Goal: Use online tool/utility: Utilize a website feature to perform a specific function

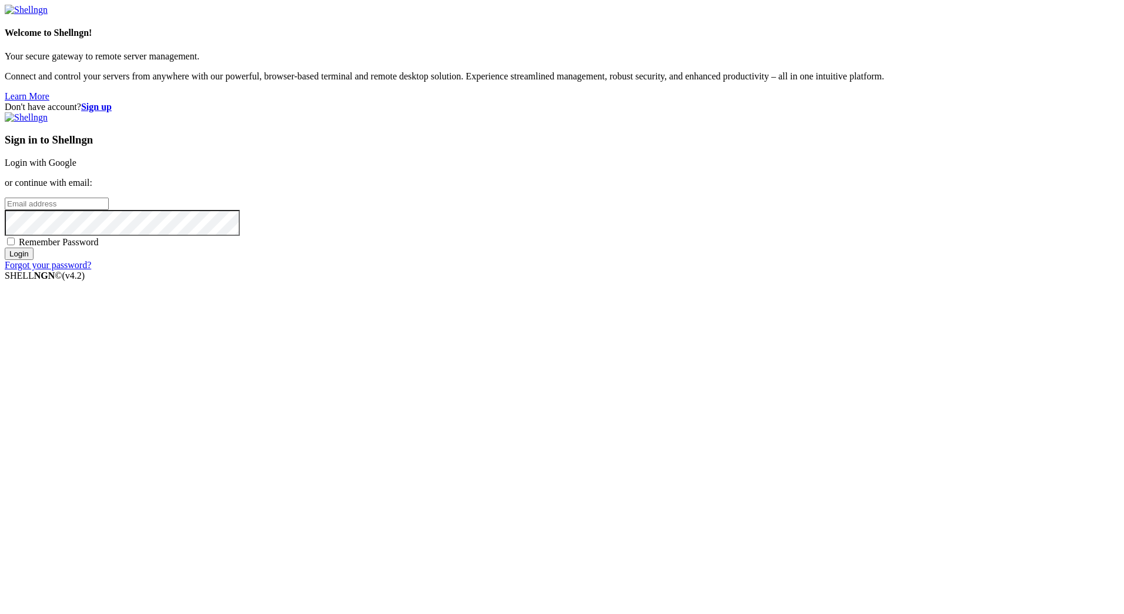
click at [76, 168] on link "Login with Google" at bounding box center [41, 163] width 72 height 10
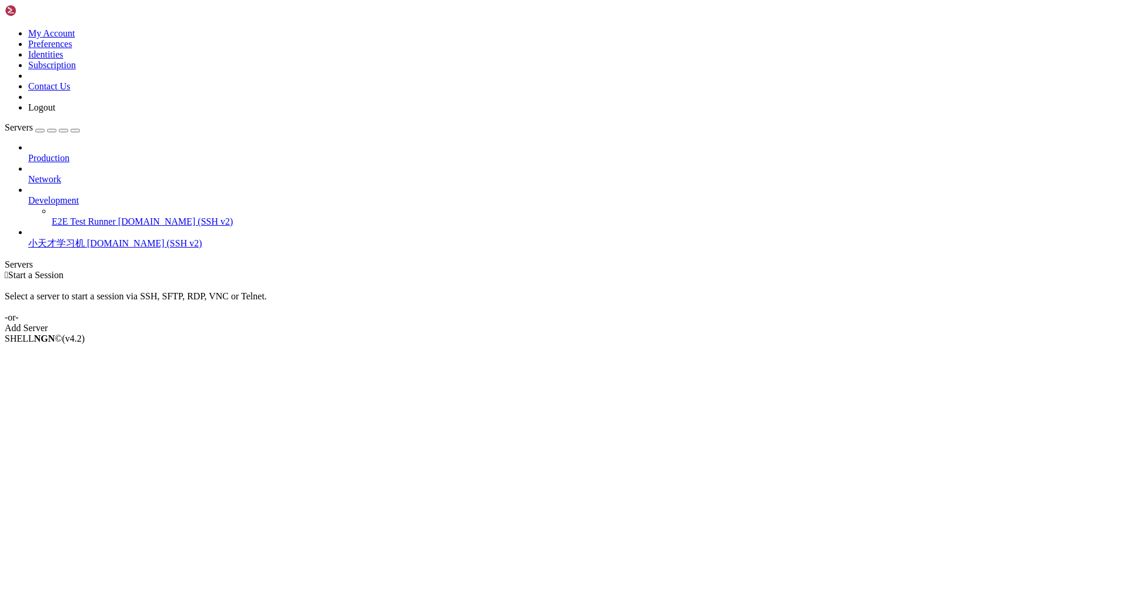
click at [87, 238] on span "[DOMAIN_NAME] (SSH v2)" at bounding box center [144, 243] width 115 height 10
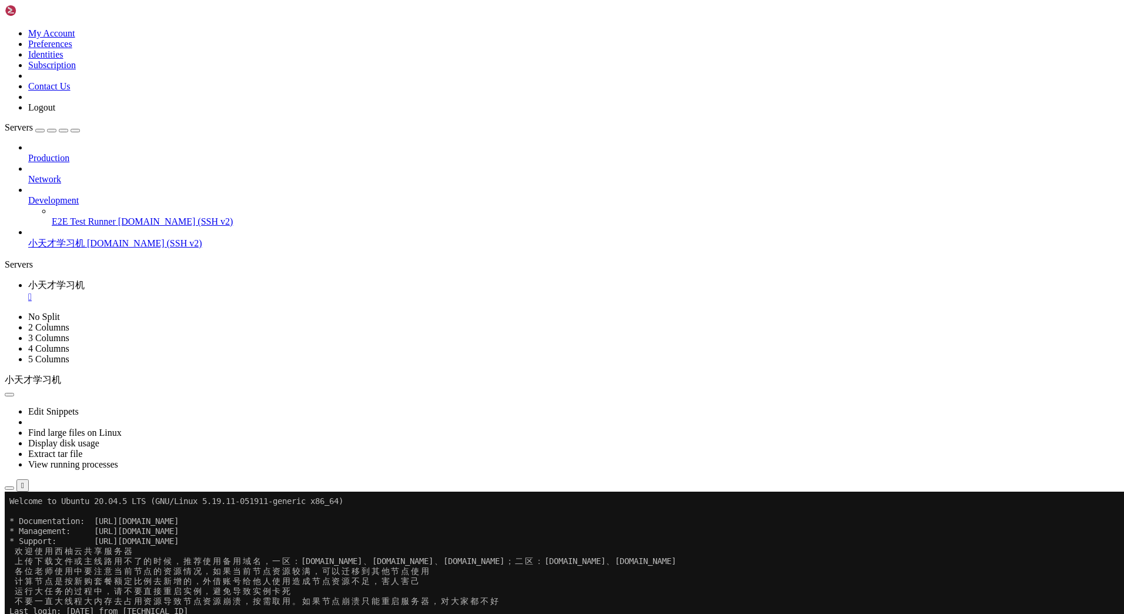
drag, startPoint x: 437, startPoint y: 780, endPoint x: 9, endPoint y: 653, distance: 447.2
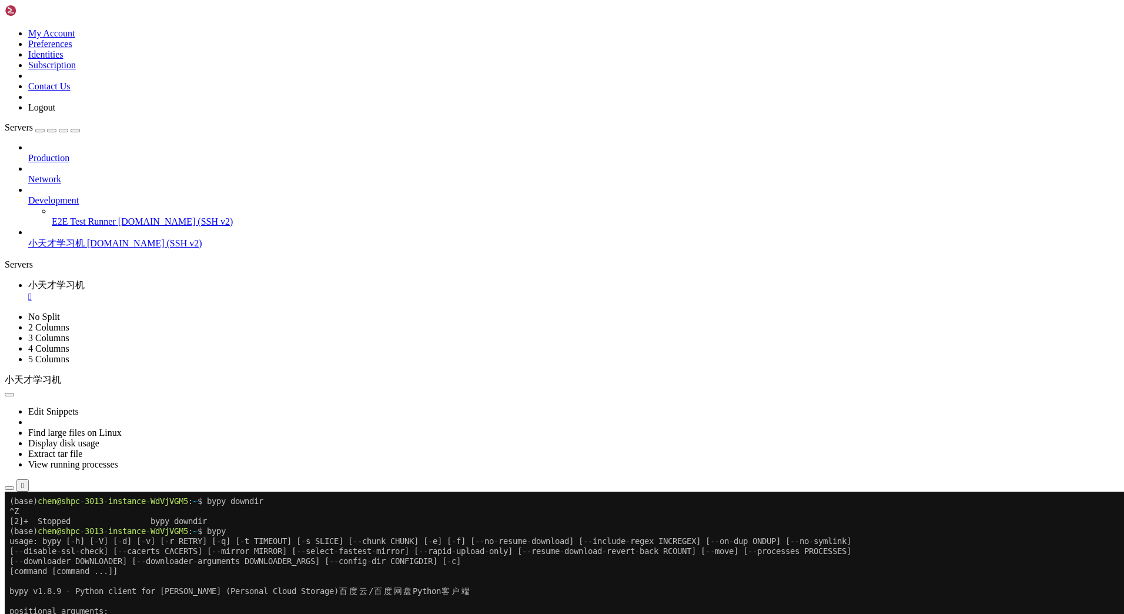
scroll to position [238, 0]
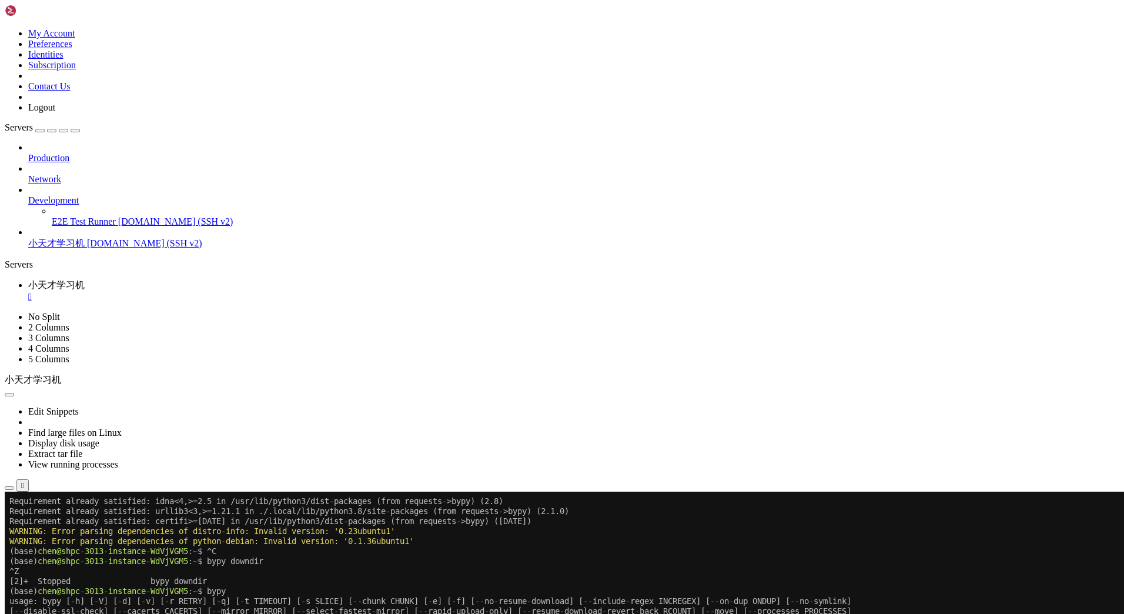
drag, startPoint x: 78, startPoint y: 729, endPoint x: 40, endPoint y: 730, distance: 37.6
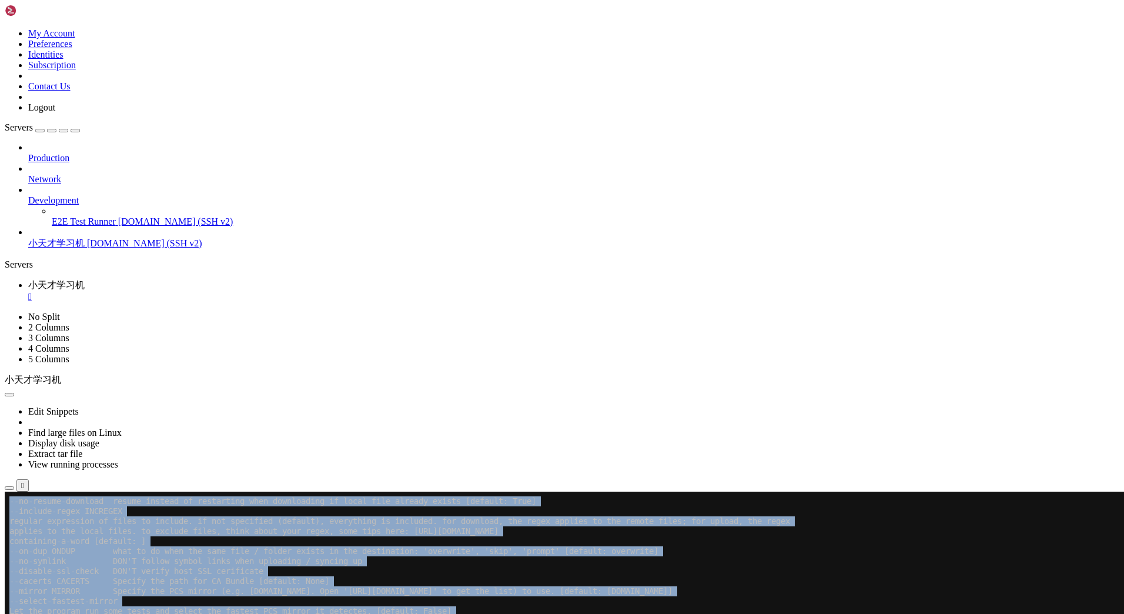
scroll to position [1489, 0]
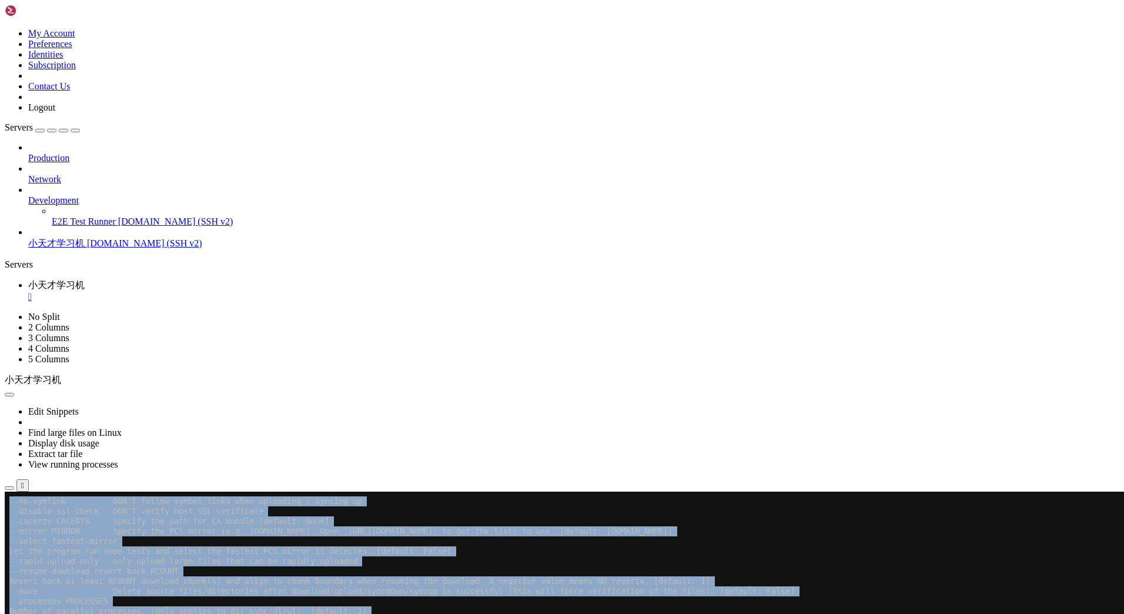
drag, startPoint x: 11, startPoint y: 710, endPoint x: 407, endPoint y: 1011, distance: 498.0
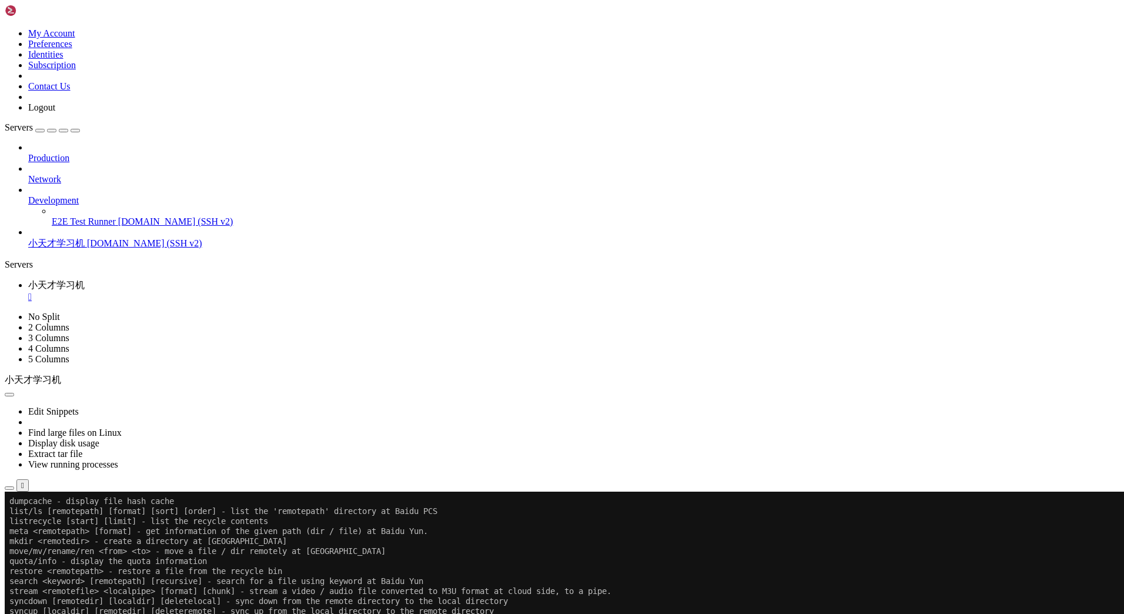
scroll to position [1869, 0]
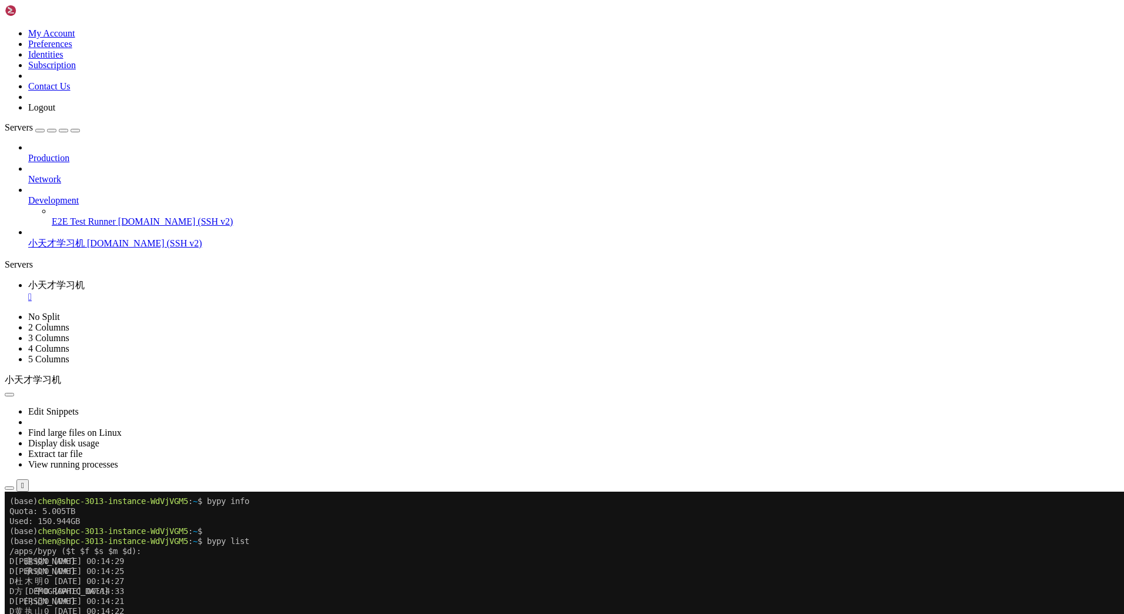
scroll to position [2019, 0]
